Goal: Transaction & Acquisition: Purchase product/service

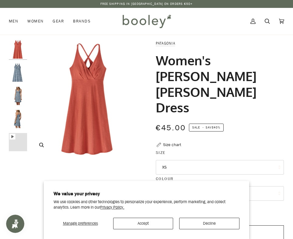
click at [74, 94] on img "Patagonia Women's Amber Dawn Dress Quartz Coral - Booley Galway" at bounding box center [88, 98] width 116 height 116
click at [99, 104] on img "Patagonia Women's Amber Dawn Dress Quartz Coral - Booley Galway" at bounding box center [88, 98] width 116 height 116
click at [43, 148] on button "Zoom" at bounding box center [41, 145] width 11 height 11
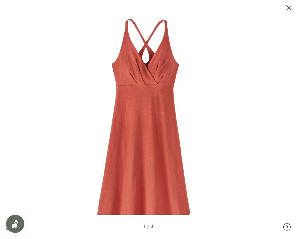
click at [151, 74] on img at bounding box center [146, 119] width 212 height 212
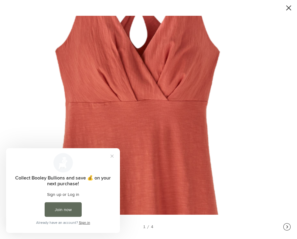
click at [147, 76] on img at bounding box center [140, 186] width 520 height 520
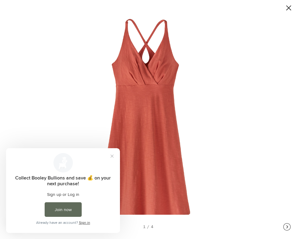
click at [288, 8] on button at bounding box center [283, 8] width 18 height 8
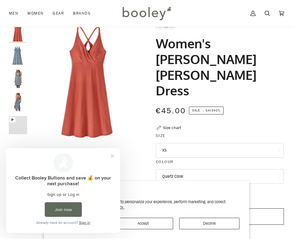
scroll to position [30, 0]
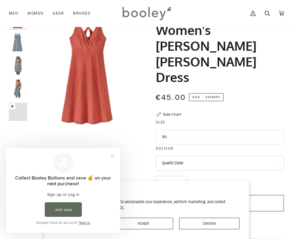
click at [16, 83] on img "Patagonia Women's Amber Dawn Dress Channeling Spring / Light Plume Grey - Boole…" at bounding box center [18, 89] width 18 height 18
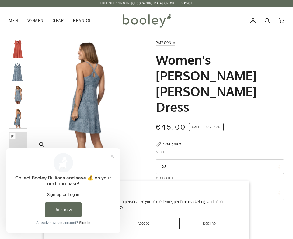
scroll to position [0, 0]
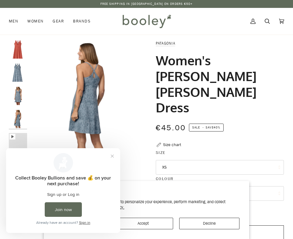
click at [18, 98] on img "Patagonia Women's Amber Dawn Dress Channeling Spring / Light Plume Grey - Boole…" at bounding box center [18, 96] width 18 height 18
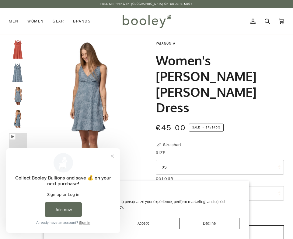
click at [17, 77] on img "Patagonia Women's Amber Dawn Dress Channeling Spring / Light Plume Grey - Boole…" at bounding box center [18, 73] width 18 height 18
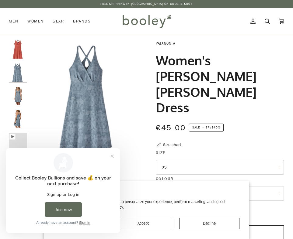
click at [18, 62] on div at bounding box center [19, 98] width 21 height 116
click at [19, 53] on img "Patagonia Women's Amber Dawn Dress Quartz Coral - Booley Galway" at bounding box center [18, 49] width 18 height 18
